Goal: Information Seeking & Learning: Learn about a topic

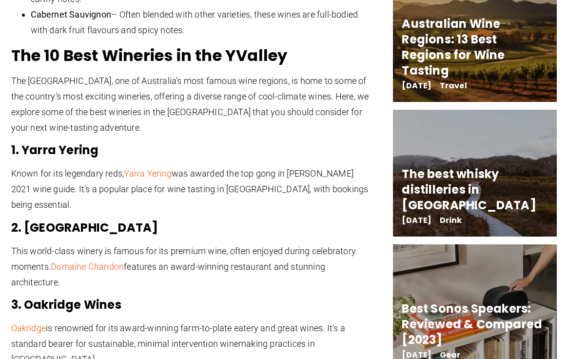
scroll to position [1038, 0]
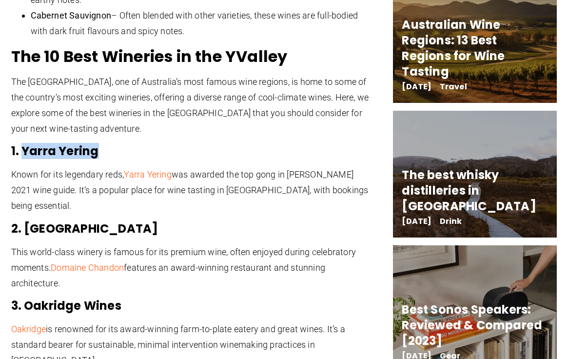
drag, startPoint x: 100, startPoint y: 52, endPoint x: 21, endPoint y: 52, distance: 78.5
click at [21, 143] on h3 "1. Yarra Yering" at bounding box center [191, 151] width 361 height 16
copy h3 "Yarra Yering"
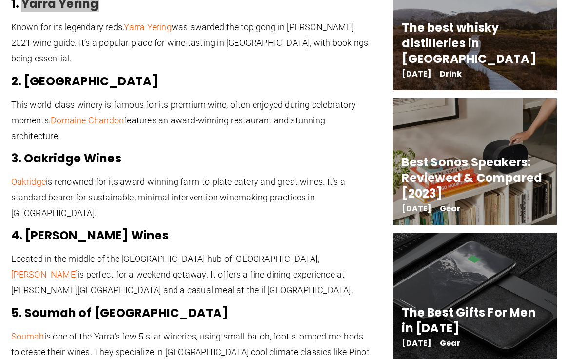
scroll to position [1187, 0]
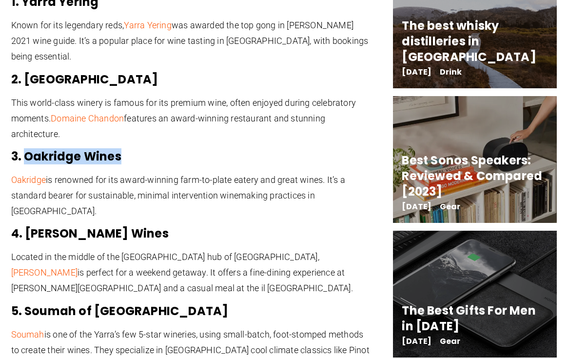
drag, startPoint x: 26, startPoint y: 59, endPoint x: 121, endPoint y: 61, distance: 95.6
click at [121, 149] on h3 "3. Oakridge Wines" at bounding box center [191, 157] width 361 height 16
copy h3 "Oakridge Wines"
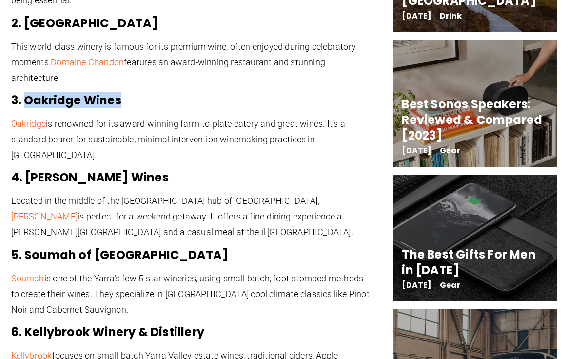
scroll to position [1243, 0]
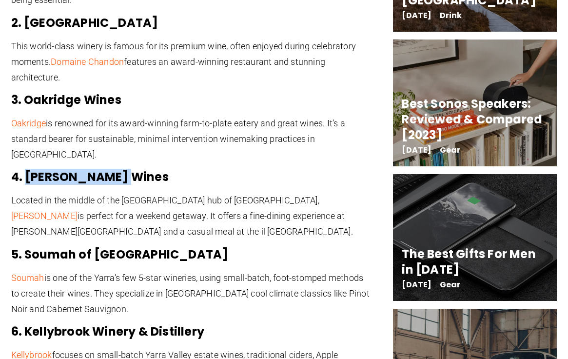
drag, startPoint x: 121, startPoint y: 65, endPoint x: 27, endPoint y: 58, distance: 94.5
click at [27, 169] on h3 "4. [PERSON_NAME] Wines" at bounding box center [191, 177] width 361 height 16
copy h3 "[PERSON_NAME] Wines"
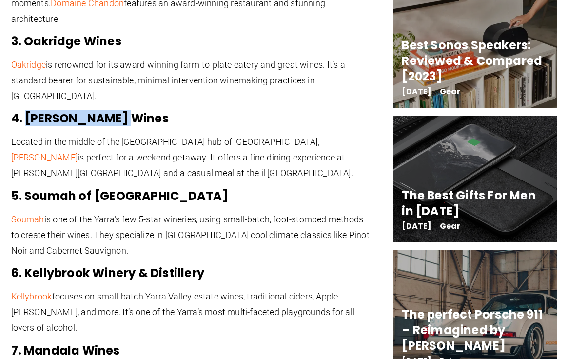
scroll to position [1305, 0]
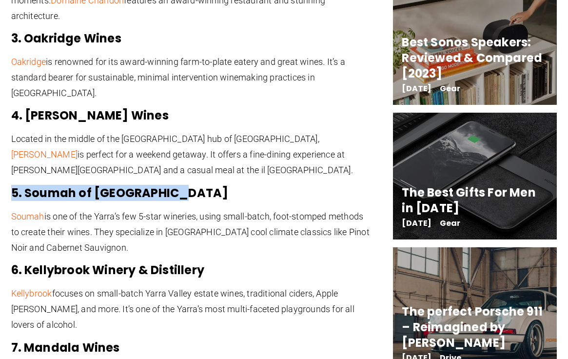
drag, startPoint x: 171, startPoint y: 80, endPoint x: 83, endPoint y: 69, distance: 88.5
click at [173, 185] on h3 "5. Soumah of [GEOGRAPHIC_DATA]" at bounding box center [191, 193] width 361 height 16
drag, startPoint x: 173, startPoint y: 80, endPoint x: 100, endPoint y: 69, distance: 73.5
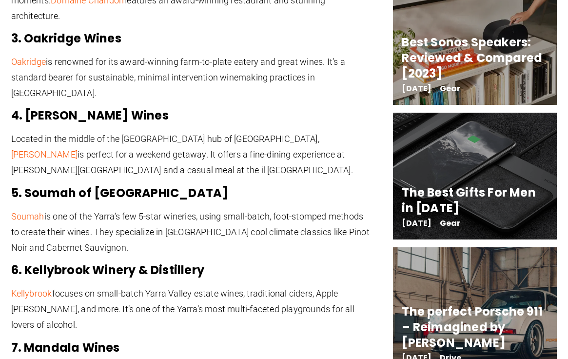
click at [208, 209] on p "Soumah is one of the Yarra’s few 5-star wineries, using small-batch, foot-stomp…" at bounding box center [191, 232] width 361 height 47
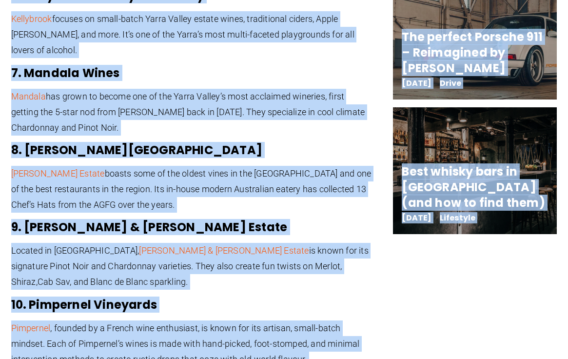
scroll to position [1581, 0]
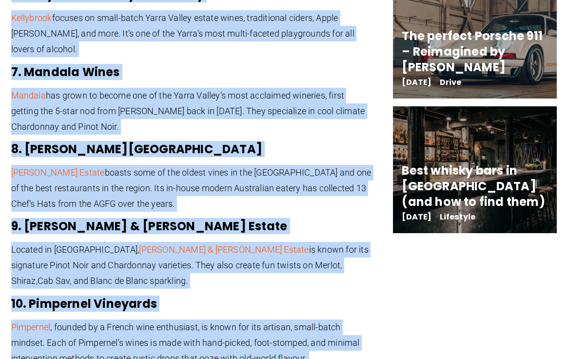
drag, startPoint x: 12, startPoint y: 47, endPoint x: 336, endPoint y: 309, distance: 416.3
copy div "3. Lorem Ipsumd Sitam con adi elitseddo eius, Tempo Incidi utl etdolor mag ali …"
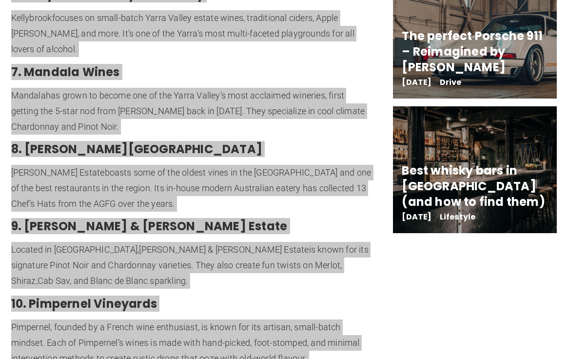
click at [212, 219] on h3 "9. [PERSON_NAME] & [PERSON_NAME] Estate" at bounding box center [191, 227] width 361 height 16
